Goal: Find specific page/section: Find specific page/section

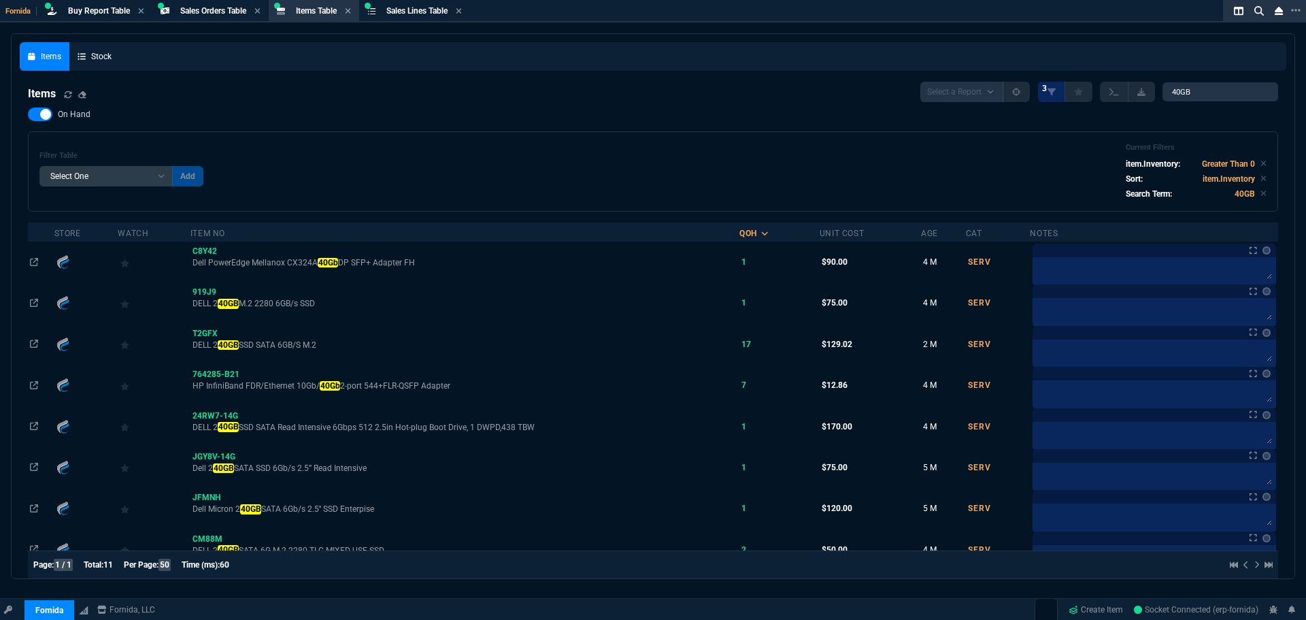
select select "9: OCAM"
select select
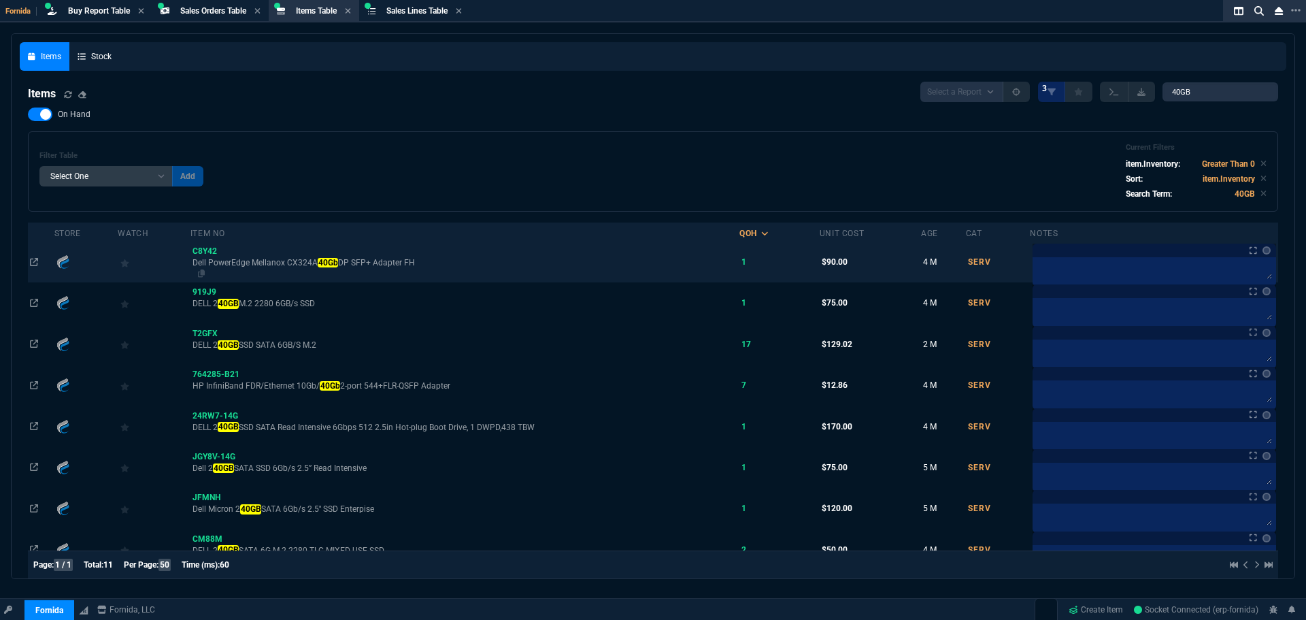
scroll to position [165, 0]
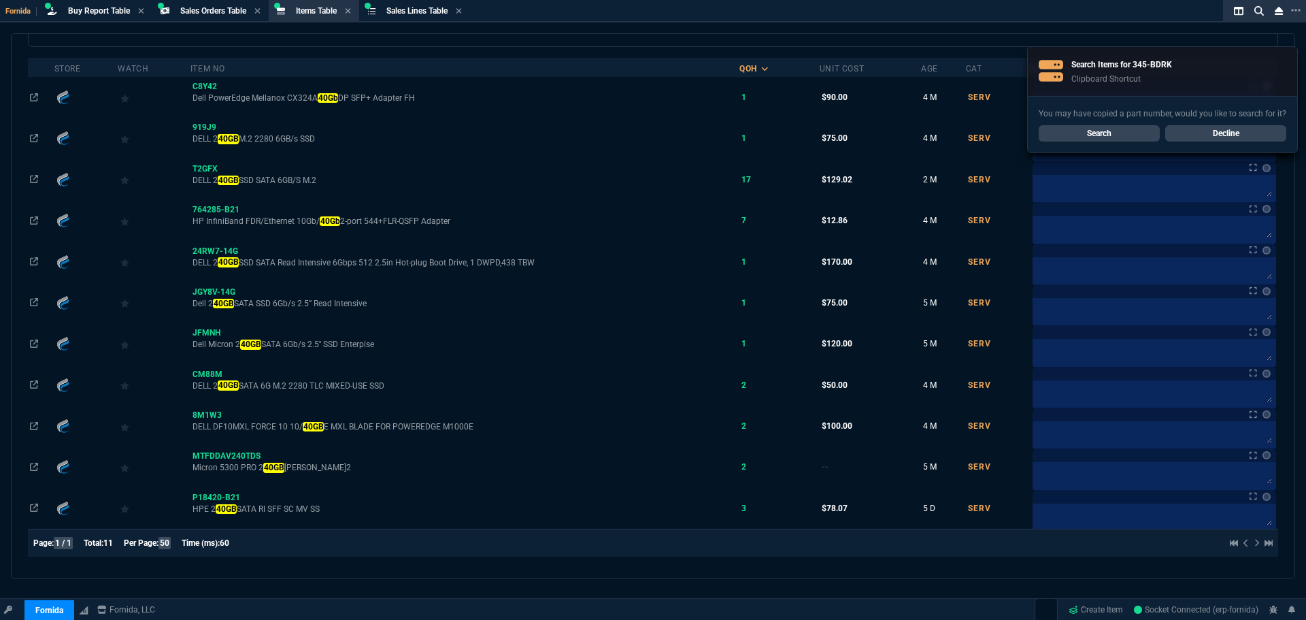
click at [1136, 128] on link "Search" at bounding box center [1099, 133] width 121 height 16
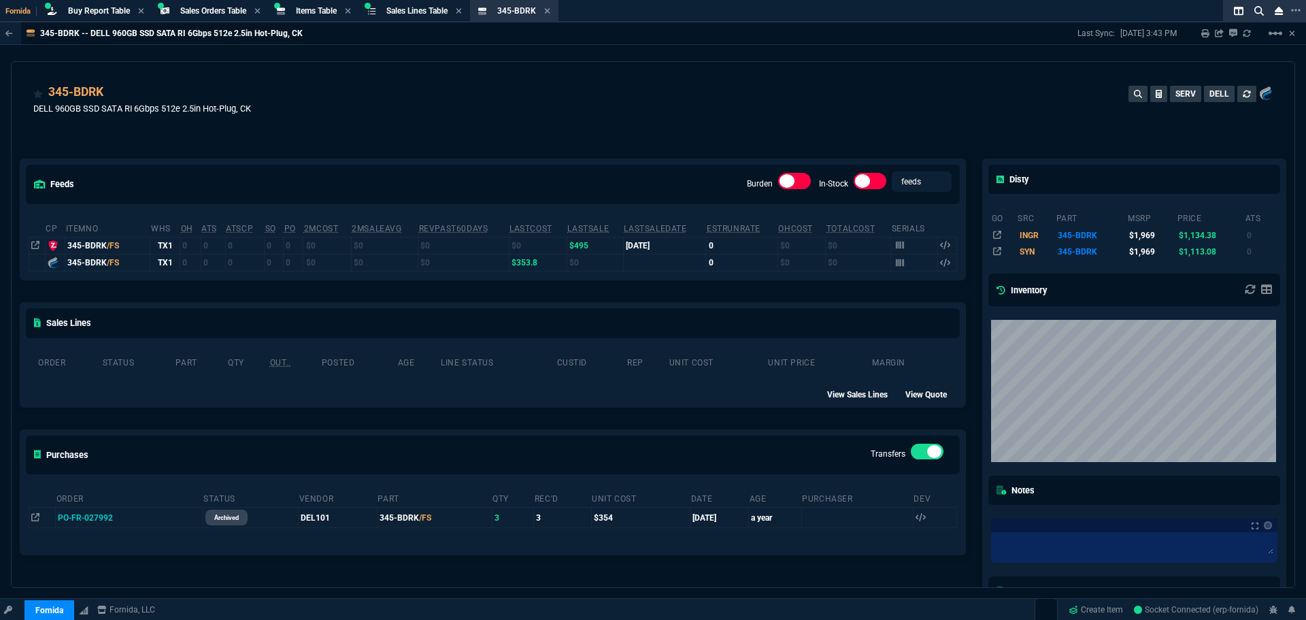
scroll to position [0, 0]
click at [242, 166] on div "feeds Burden In-Stock feeds prices" at bounding box center [492, 185] width 945 height 50
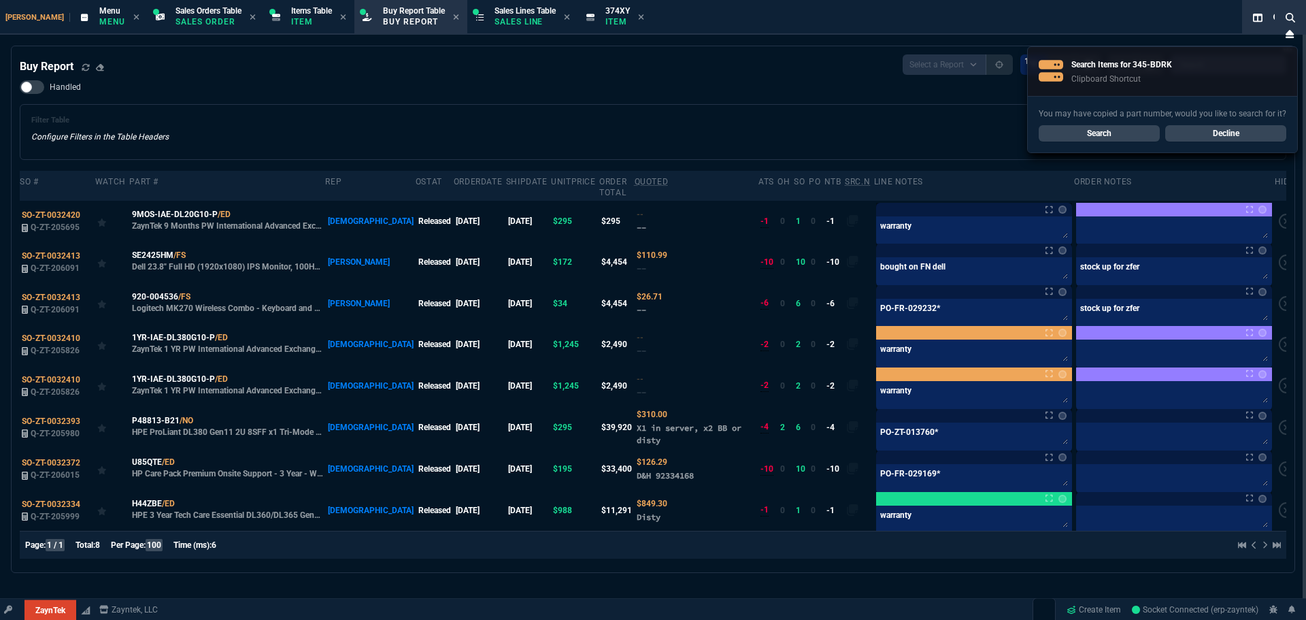
select select "9: OCAM"
click at [1135, 133] on link "Search" at bounding box center [1099, 133] width 121 height 16
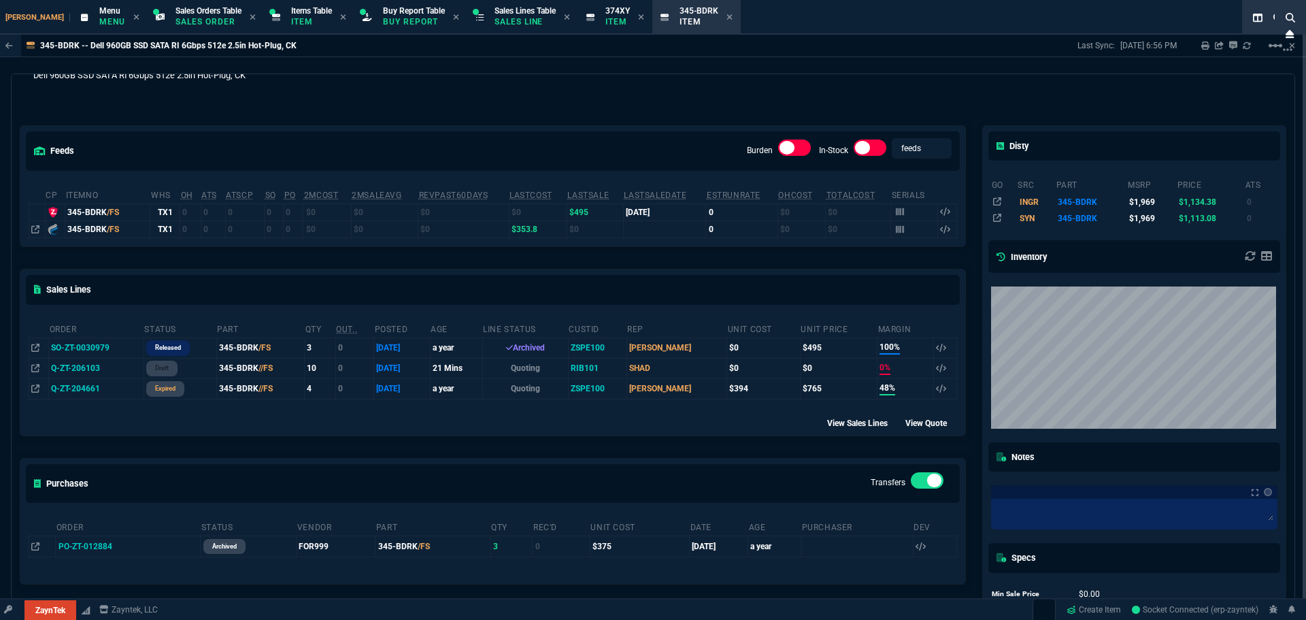
scroll to position [51, 0]
